Goal: Connect with others: Connect with others

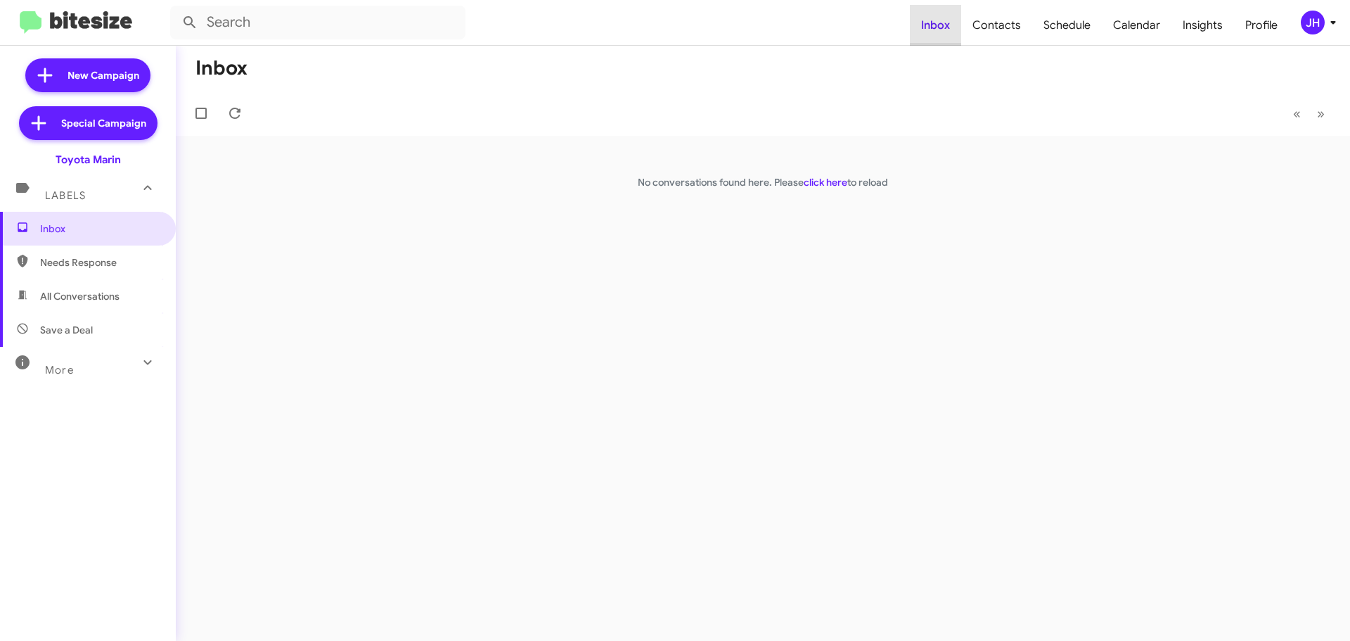
click at [958, 26] on span "Inbox" at bounding box center [935, 25] width 51 height 41
click at [1025, 25] on span "Contacts" at bounding box center [996, 25] width 71 height 41
type input "in:groups"
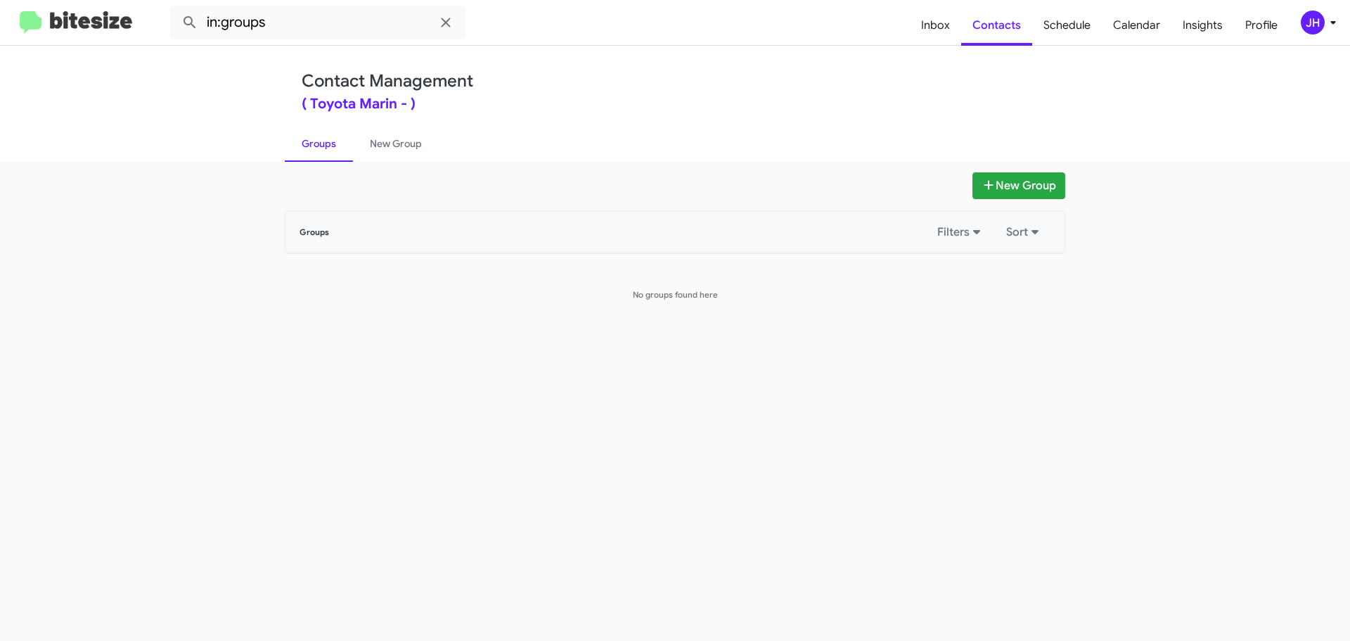
click at [1308, 22] on div "JH" at bounding box center [1313, 23] width 24 height 24
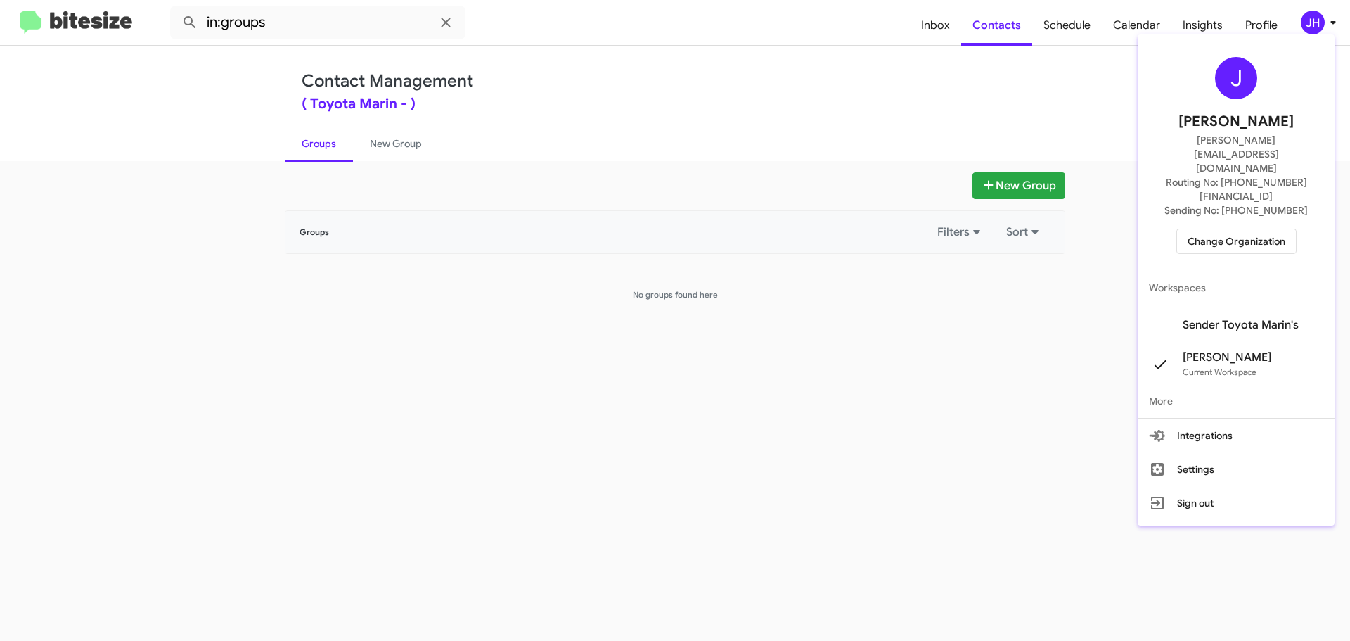
click at [1236, 318] on span "Sender Toyota Marin's" at bounding box center [1241, 325] width 116 height 14
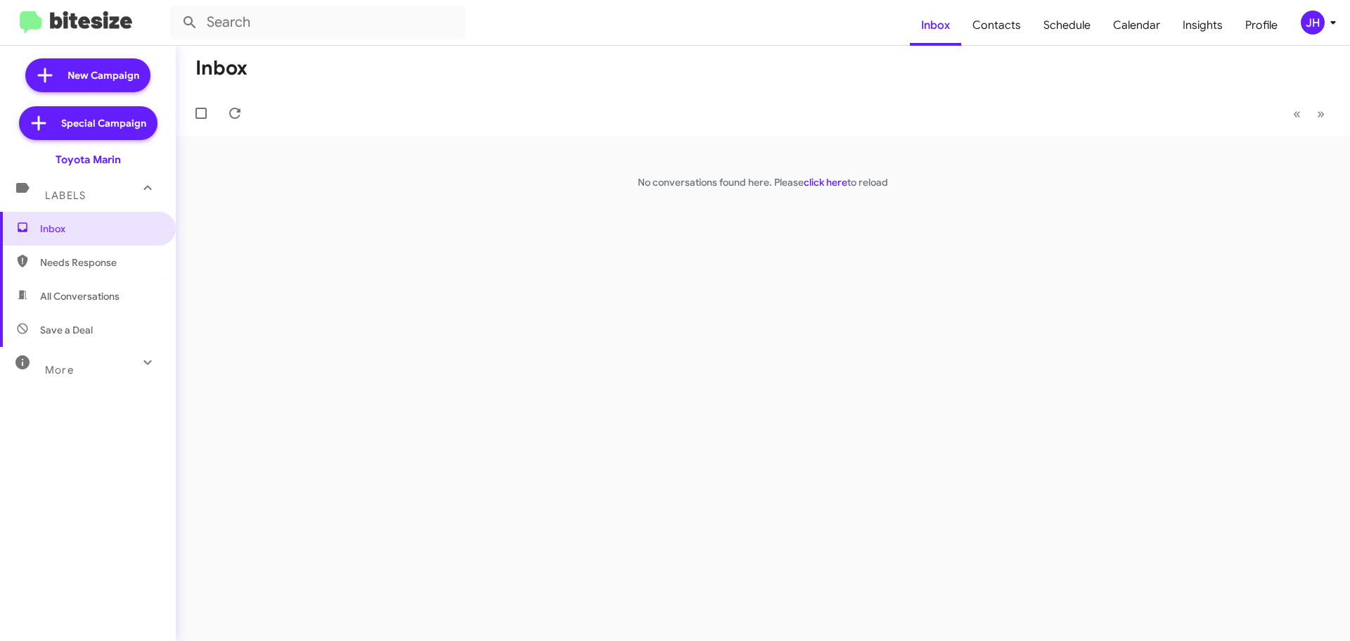
click at [1307, 29] on div "JH" at bounding box center [1313, 23] width 24 height 24
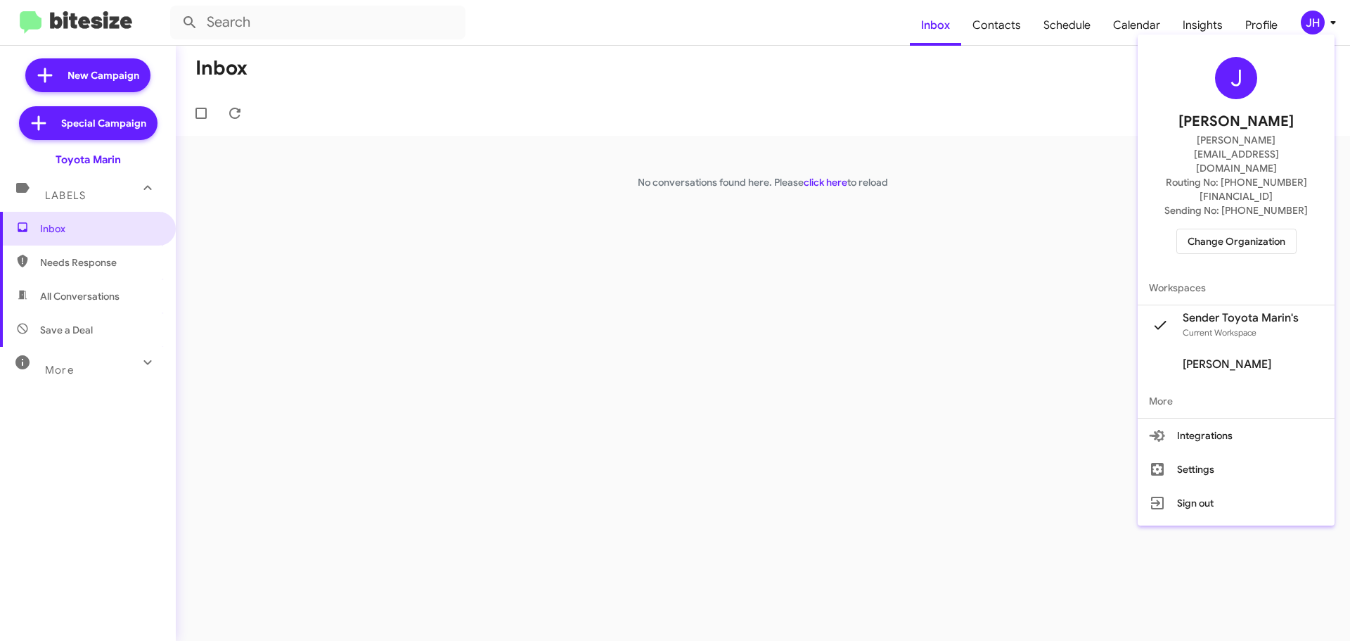
click at [1003, 29] on div at bounding box center [675, 320] width 1350 height 641
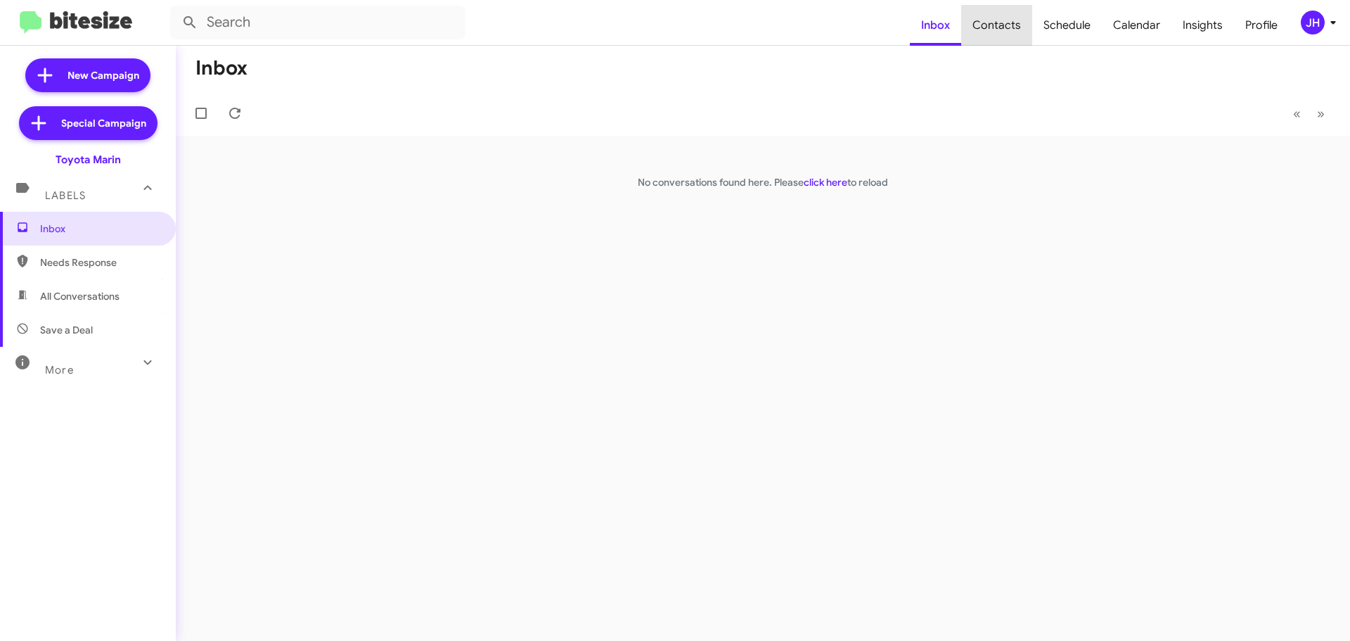
click at [1003, 29] on span "Contacts" at bounding box center [996, 25] width 71 height 41
type input "in:groups"
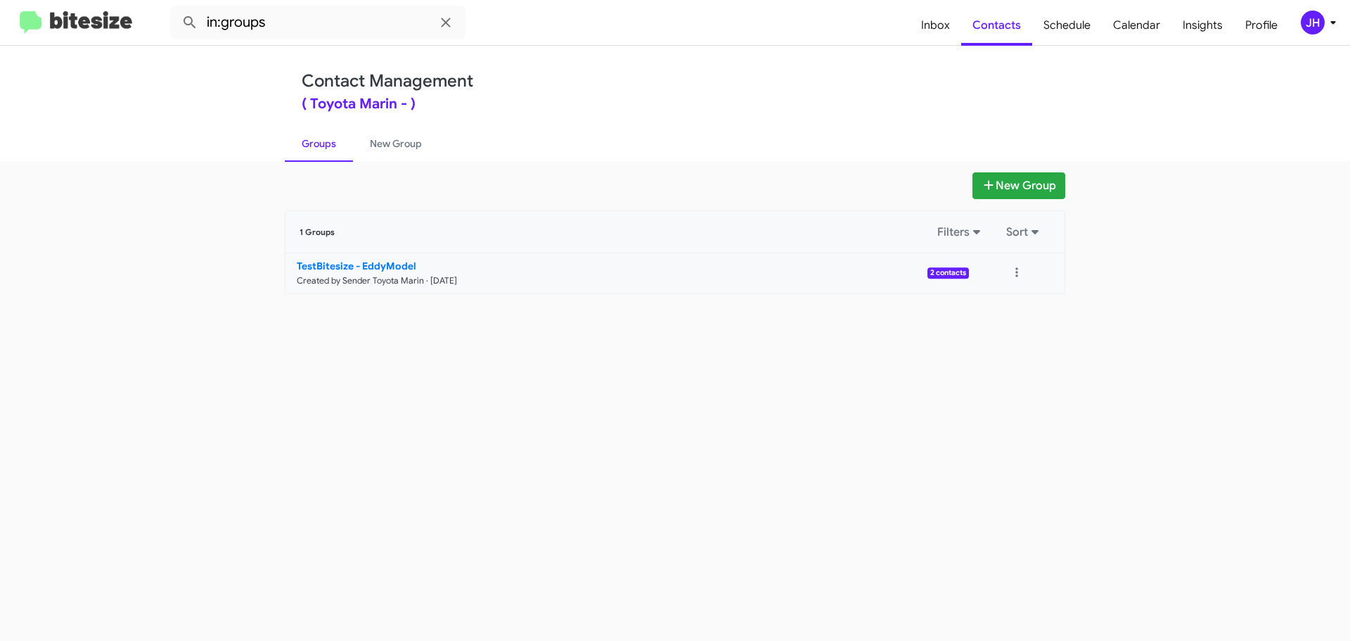
click at [745, 269] on p "TestBitesize - EddyModel" at bounding box center [627, 266] width 661 height 14
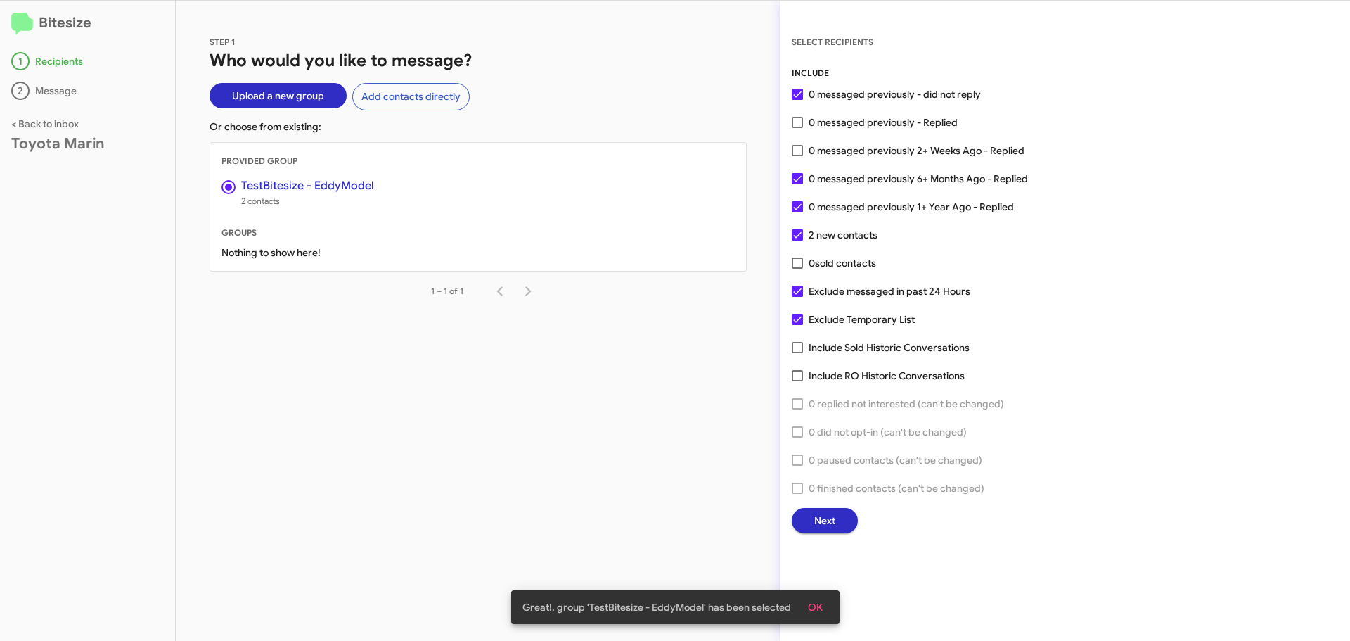
drag, startPoint x: 972, startPoint y: 291, endPoint x: 806, endPoint y: 290, distance: 166.0
click at [806, 290] on div "INCLUDE 0 messaged previously - did not reply 0 messaged previously - Replied 0…" at bounding box center [1065, 299] width 547 height 467
copy span "Exclude messaged in past 24 Hours"
